Goal: Ask a question

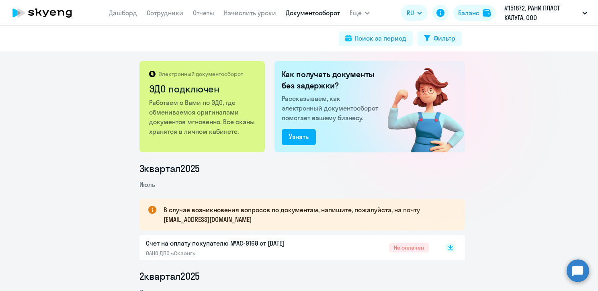
click at [308, 14] on link "Документооборот" at bounding box center [313, 13] width 54 height 8
click at [582, 270] on circle at bounding box center [578, 270] width 23 height 23
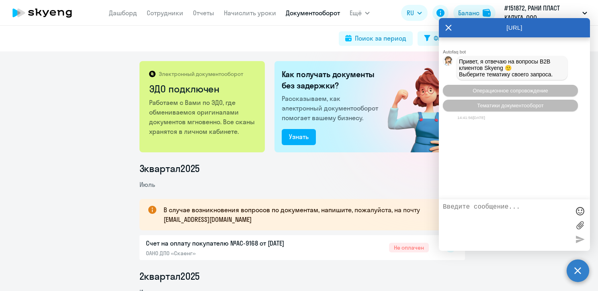
click at [55, 149] on div "Электронный документооборот ЭДО подключен Работаем с Вами по ЭДО, где обменивае…" at bounding box center [299, 171] width 598 height 240
click at [203, 12] on link "Отчеты" at bounding box center [203, 13] width 21 height 8
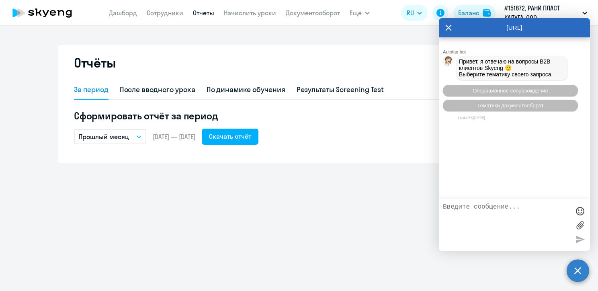
click at [447, 27] on icon at bounding box center [448, 27] width 6 height 19
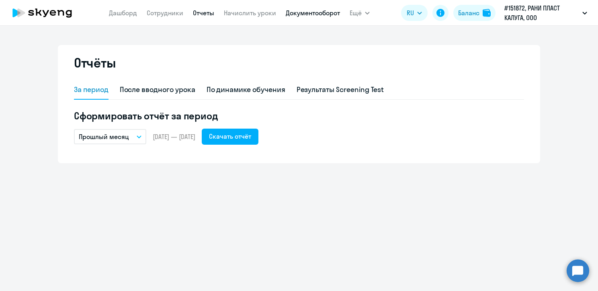
click at [301, 12] on link "Документооборот" at bounding box center [313, 13] width 54 height 8
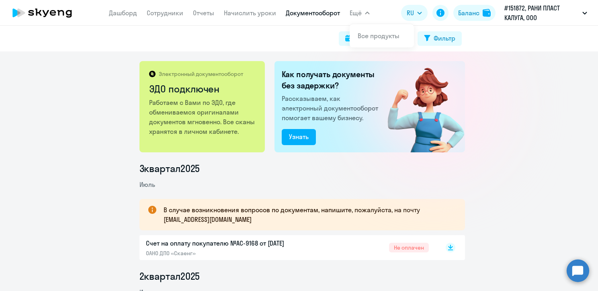
click at [359, 11] on span "Ещё" at bounding box center [356, 13] width 12 height 10
click at [569, 270] on circle at bounding box center [578, 270] width 23 height 23
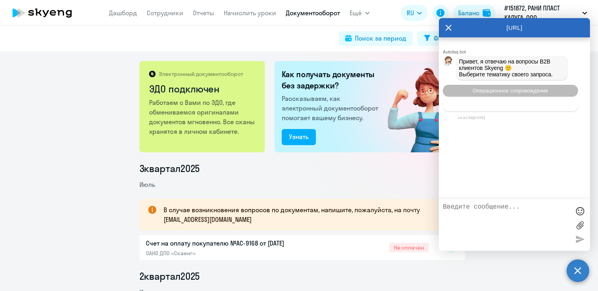
click at [500, 109] on span "Тематики документооборот" at bounding box center [510, 106] width 67 height 6
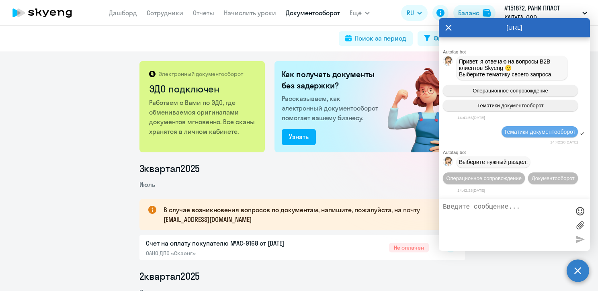
scroll to position [16, 0]
click at [532, 180] on span "Документооборот" at bounding box center [553, 178] width 43 height 6
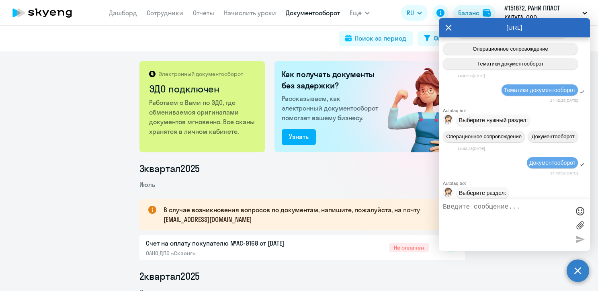
scroll to position [150, 0]
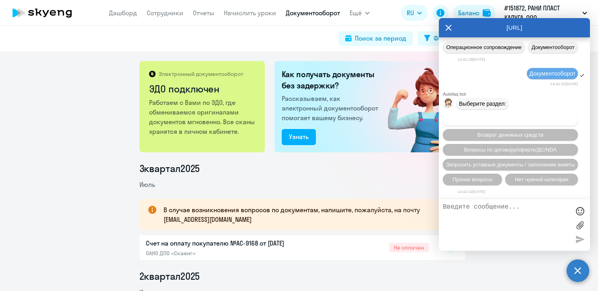
click at [505, 121] on span "Вопросы по оформлению бух.документов" at bounding box center [511, 120] width 102 height 6
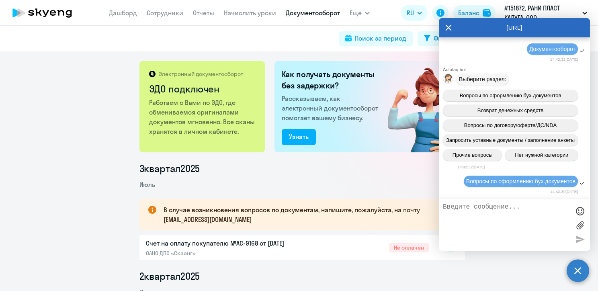
scroll to position [252, 0]
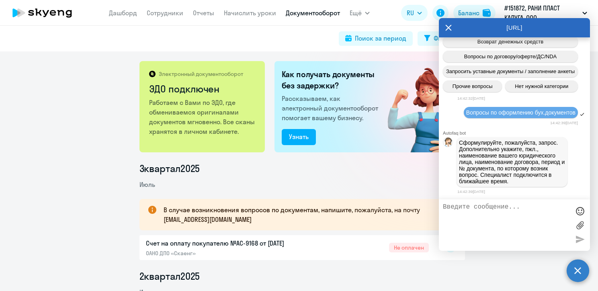
click at [460, 209] on textarea at bounding box center [506, 224] width 127 height 43
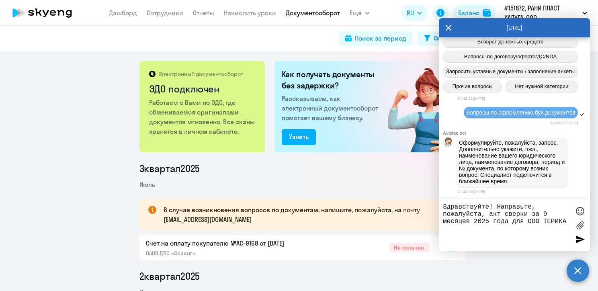
drag, startPoint x: 565, startPoint y: 222, endPoint x: 529, endPoint y: 222, distance: 35.8
click at [529, 222] on textarea "Здравствуйте! Направьте, пожалуйста, акт сверки за 9 месяцев 2025 года для ООО …" at bounding box center [506, 224] width 127 height 43
paste textarea ", ИНН 4001007856"
click at [486, 215] on textarea "Здравствуйте! Направьте, пожалуйста, акт сверки за 9 месяцев 2025 года для ООО …" at bounding box center [506, 224] width 127 height 43
type textarea "Здравствуйте! Направьте, пожалуйста, в ЭДО акт сверки за 9 месяцев 2025 года дл…"
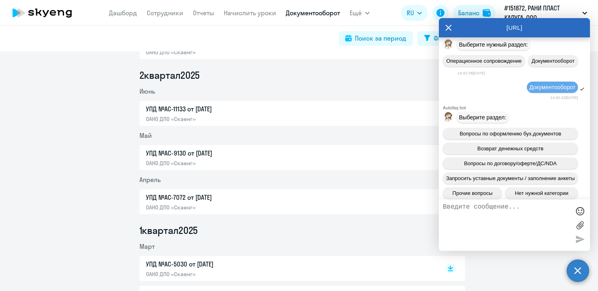
scroll to position [291, 0]
